Goal: Contribute content

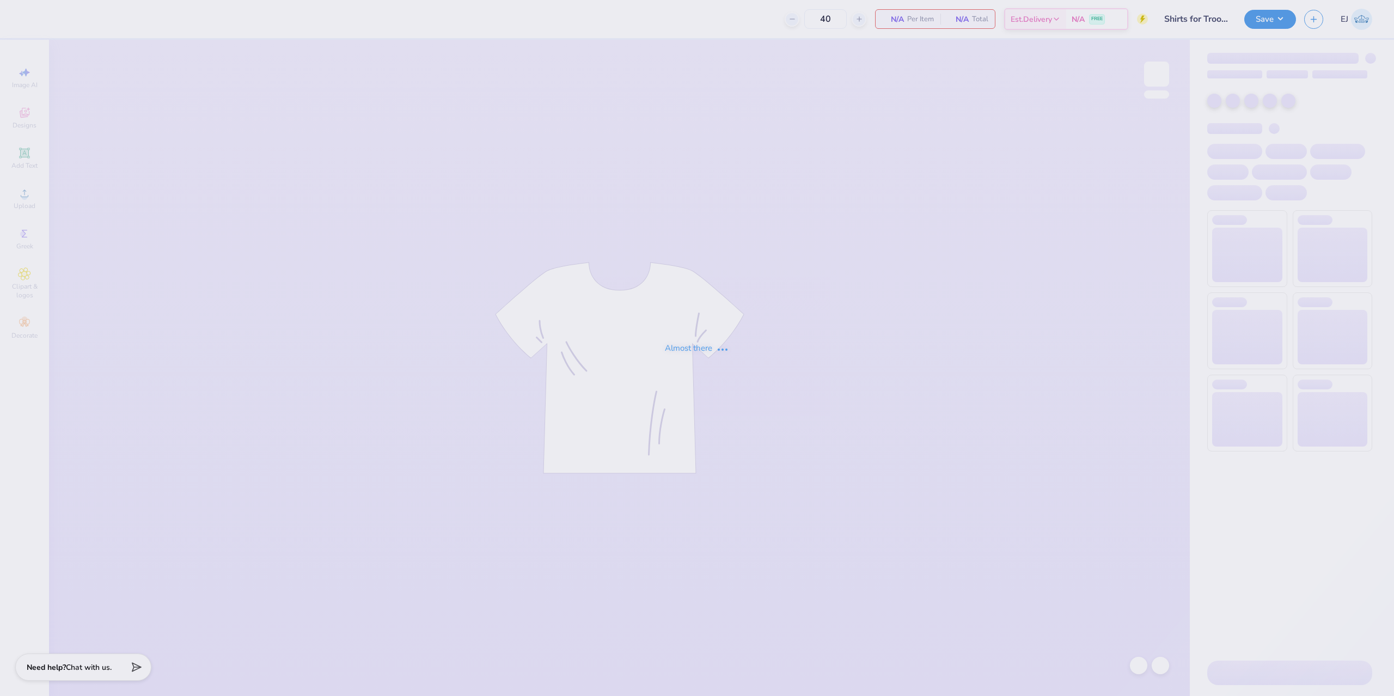
type input "Shirts for Trooper 5"
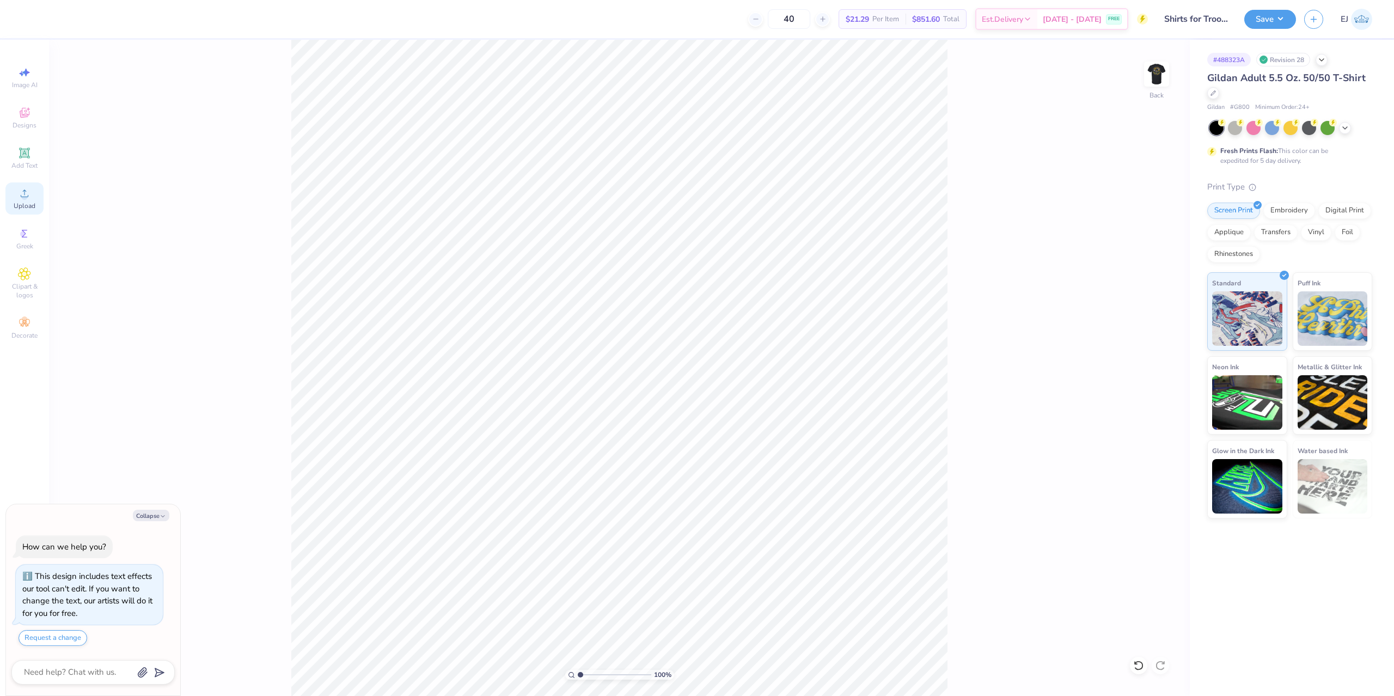
click at [31, 206] on span "Upload" at bounding box center [25, 206] width 22 height 9
type textarea "x"
click at [1153, 318] on input "13.74" at bounding box center [1149, 317] width 39 height 15
click at [1153, 334] on input "18.00" at bounding box center [1149, 334] width 39 height 15
click at [1145, 310] on input "13.74" at bounding box center [1149, 317] width 39 height 15
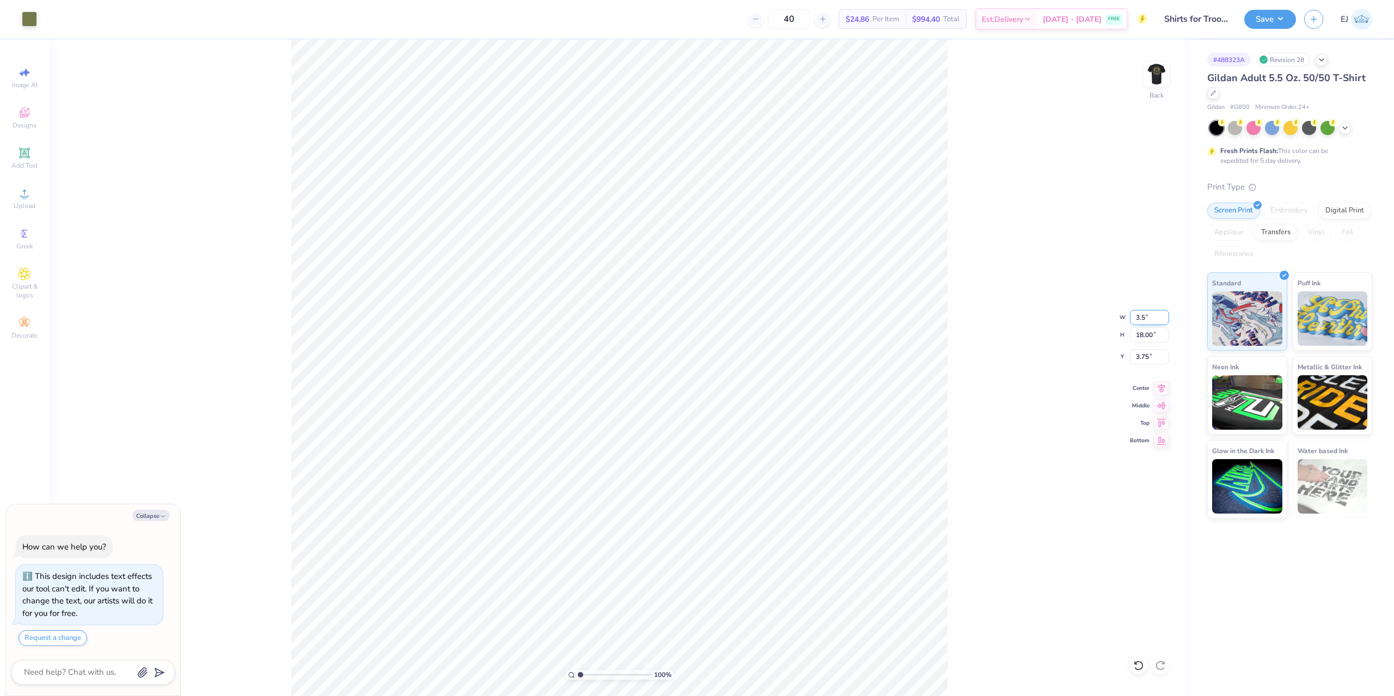
type input "3.5"
type textarea "x"
type input "3.50"
type input "4.58"
type input "10.46"
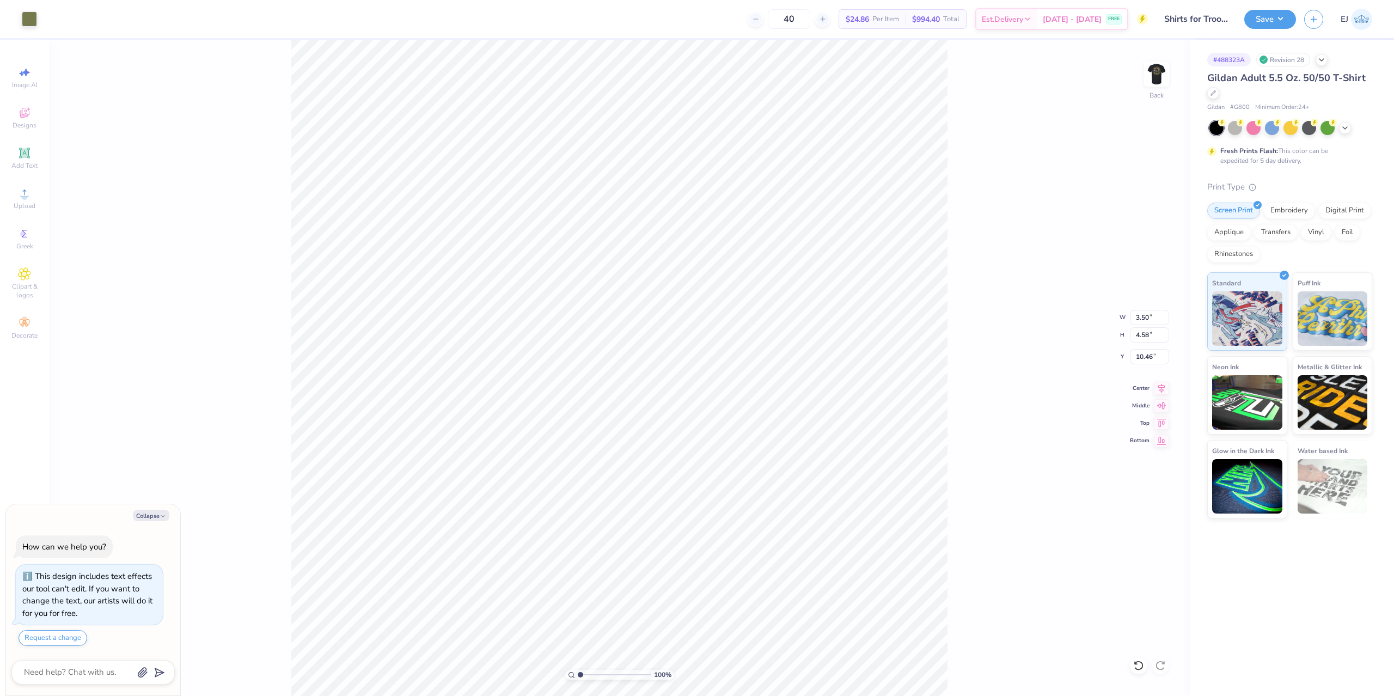
type textarea "x"
click at [1144, 355] on input "4.61" at bounding box center [1149, 356] width 39 height 15
type input "3.00"
click at [1289, 17] on button "Save" at bounding box center [1271, 17] width 52 height 19
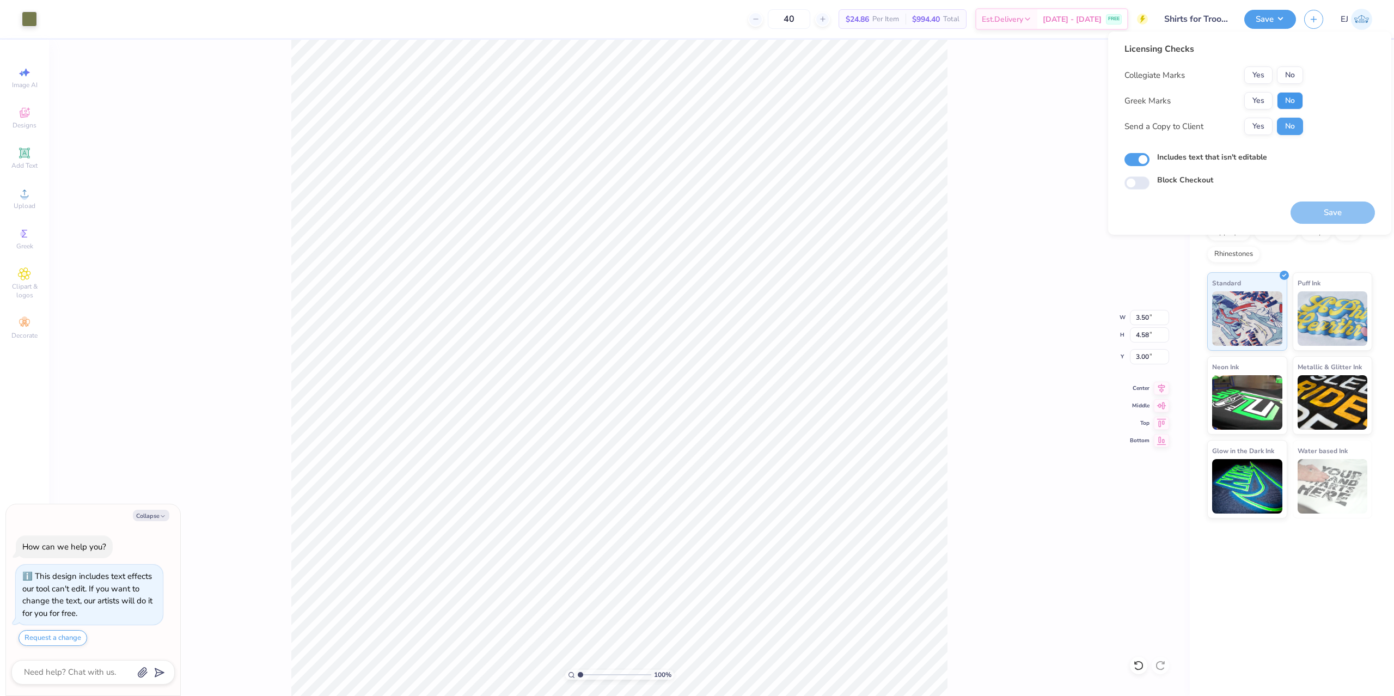
drag, startPoint x: 1296, startPoint y: 107, endPoint x: 1299, endPoint y: 84, distance: 23.1
click at [1296, 107] on button "No" at bounding box center [1290, 100] width 26 height 17
click at [1299, 84] on div "Collegiate Marks Yes No Greek Marks Yes No Send a Copy to Client Yes No" at bounding box center [1214, 100] width 179 height 69
click at [1303, 72] on button "No" at bounding box center [1290, 74] width 26 height 17
click at [1334, 206] on button "Save" at bounding box center [1333, 213] width 84 height 22
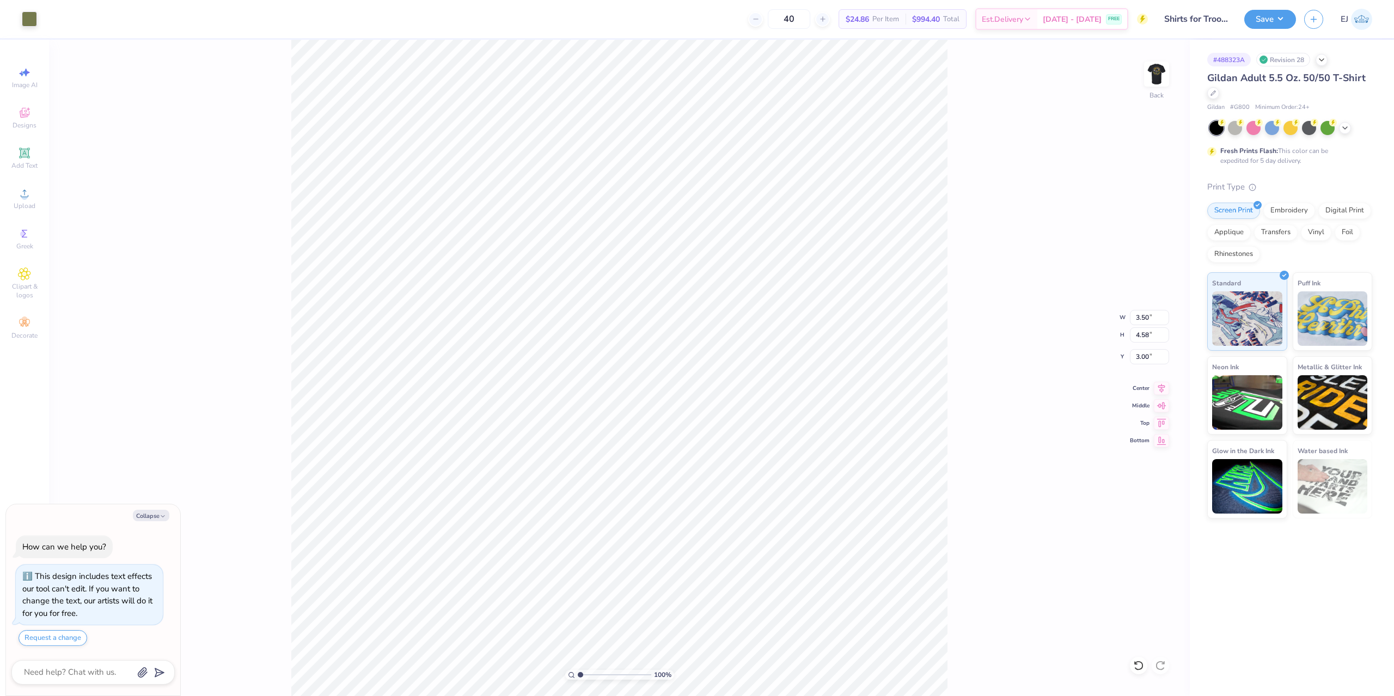
type textarea "x"
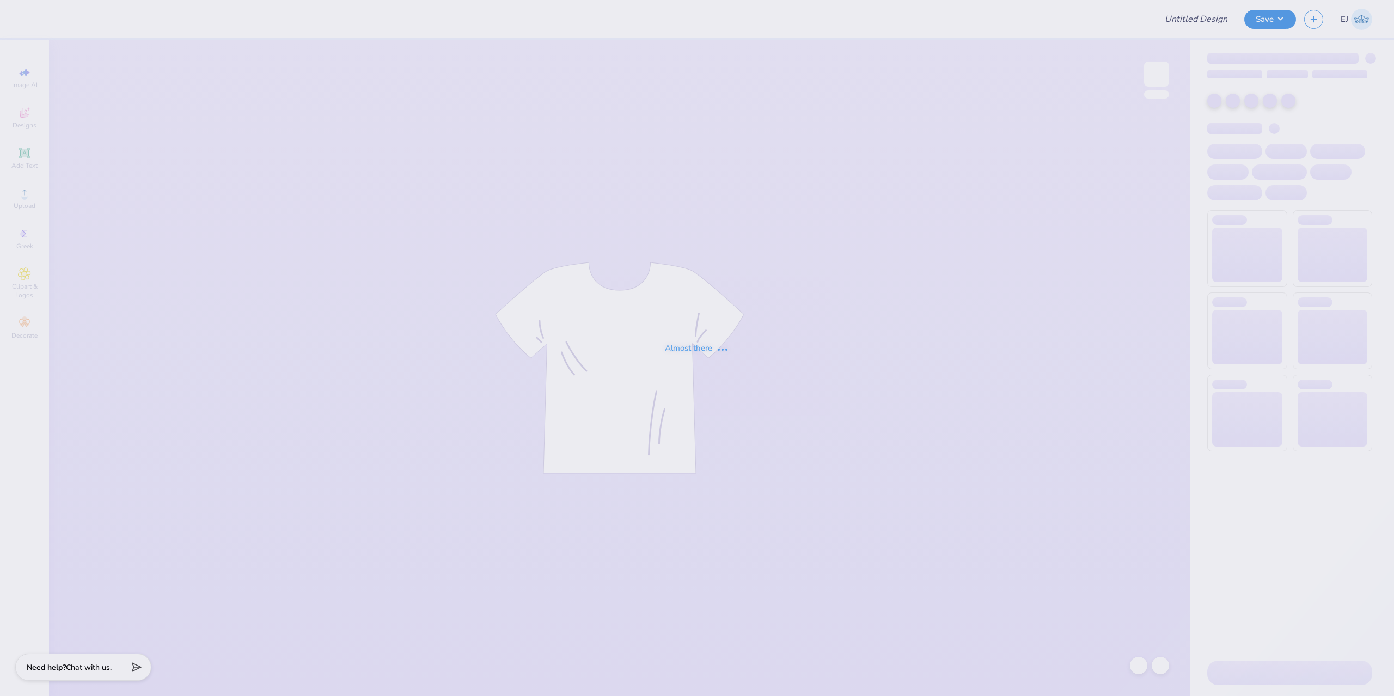
type input "CSA Exec Board Merch 25-26"
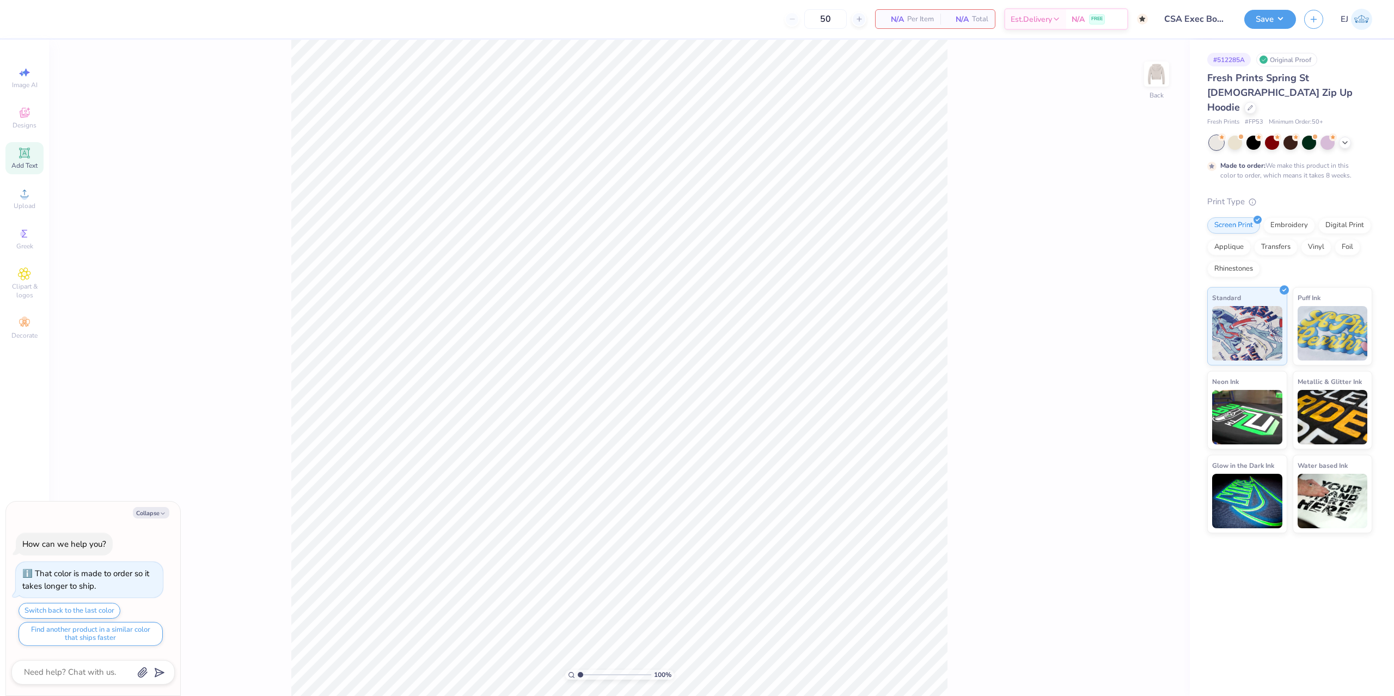
drag, startPoint x: 21, startPoint y: 157, endPoint x: 25, endPoint y: 151, distance: 7.6
click at [21, 157] on icon at bounding box center [24, 153] width 13 height 13
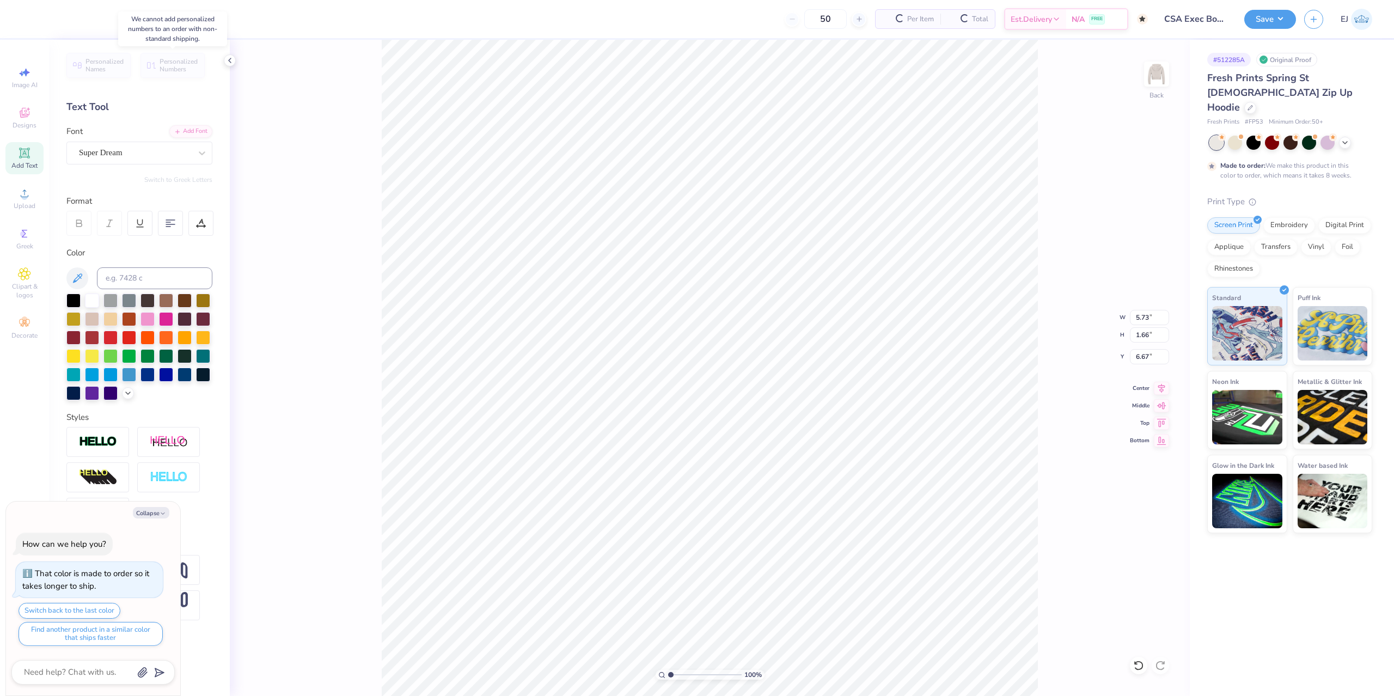
click at [184, 67] on span "Personalized Numbers" at bounding box center [179, 65] width 39 height 15
type textarea "x"
type input "2.78"
type input "2.00"
type input "6.50"
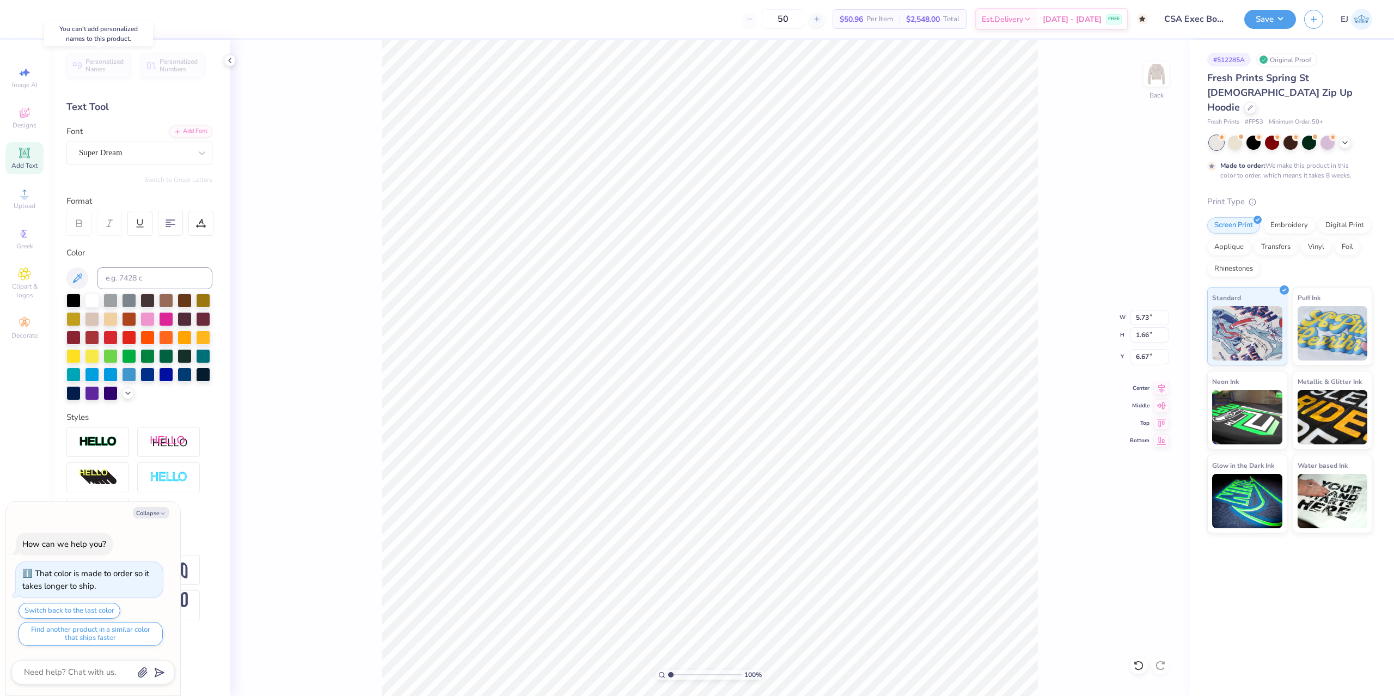
click at [113, 72] on span "Personalized Names" at bounding box center [105, 65] width 39 height 15
click at [171, 66] on span "Personalized Numbers" at bounding box center [179, 65] width 39 height 15
type textarea "x"
type input "2.78"
type input "2.00"
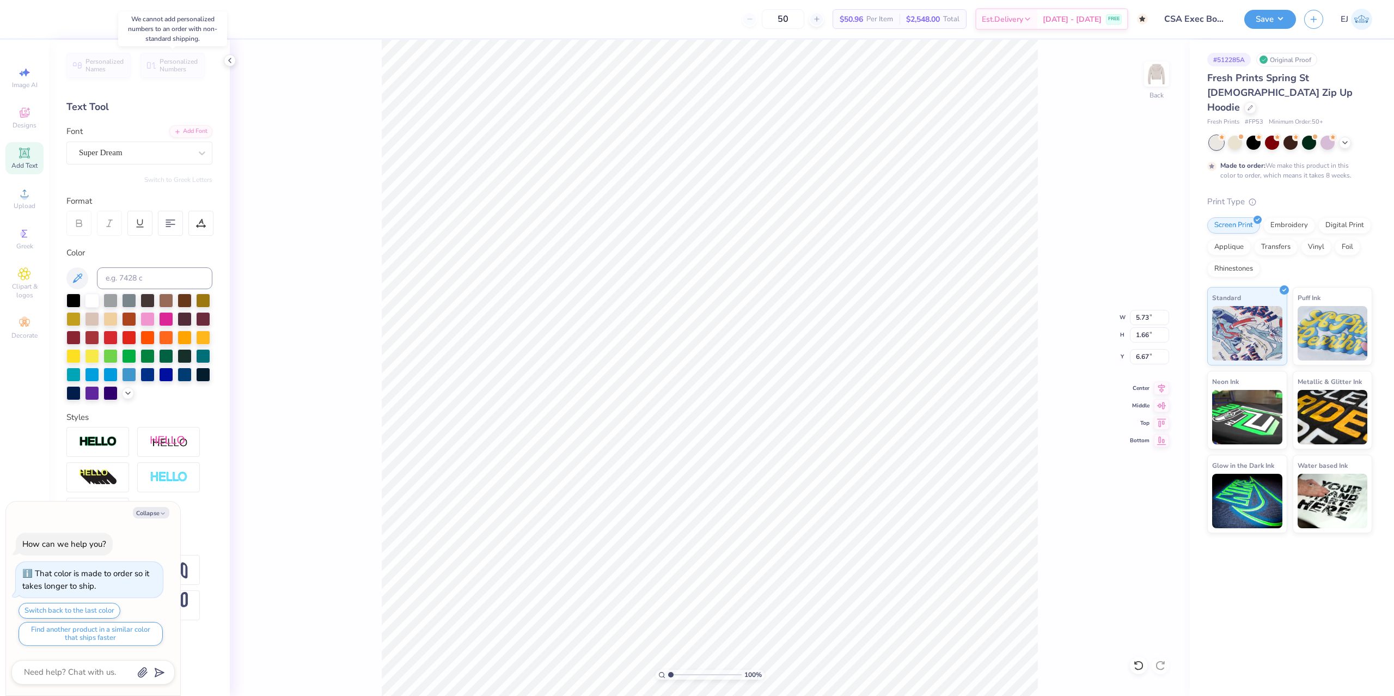
type input "6.50"
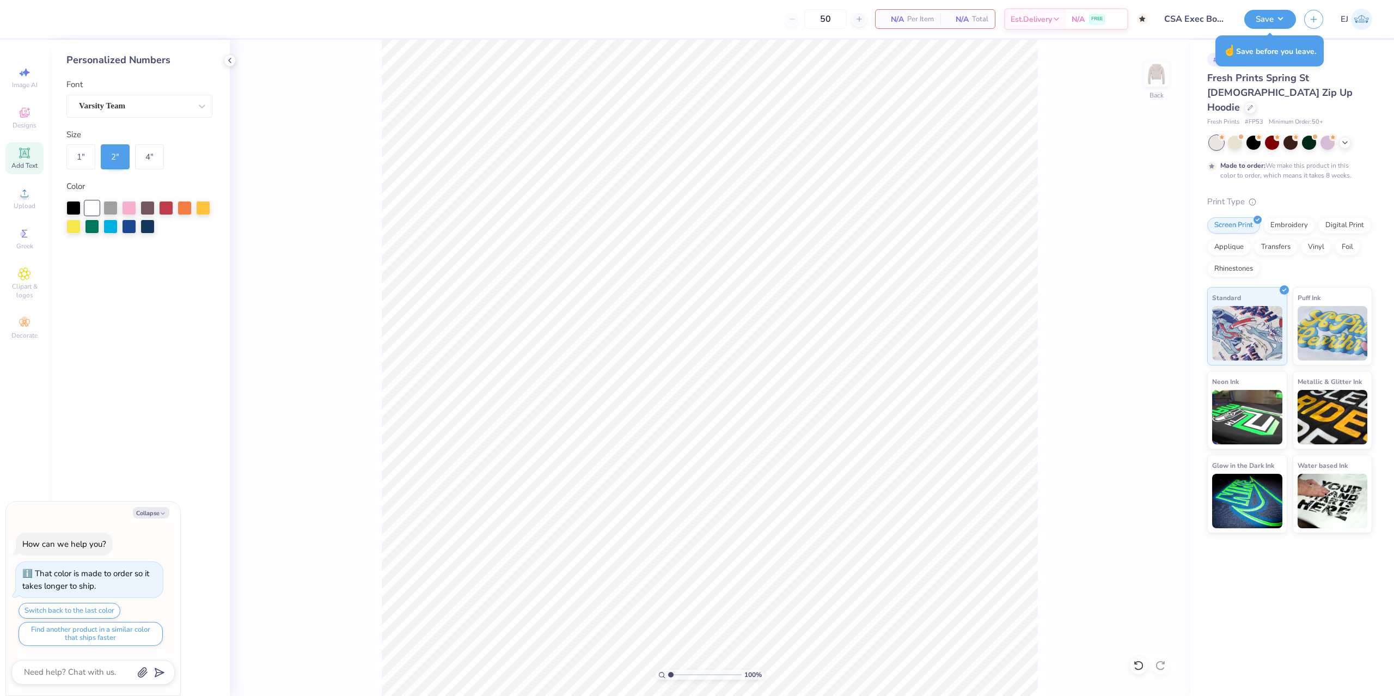
type textarea "x"
